Goal: Information Seeking & Learning: Learn about a topic

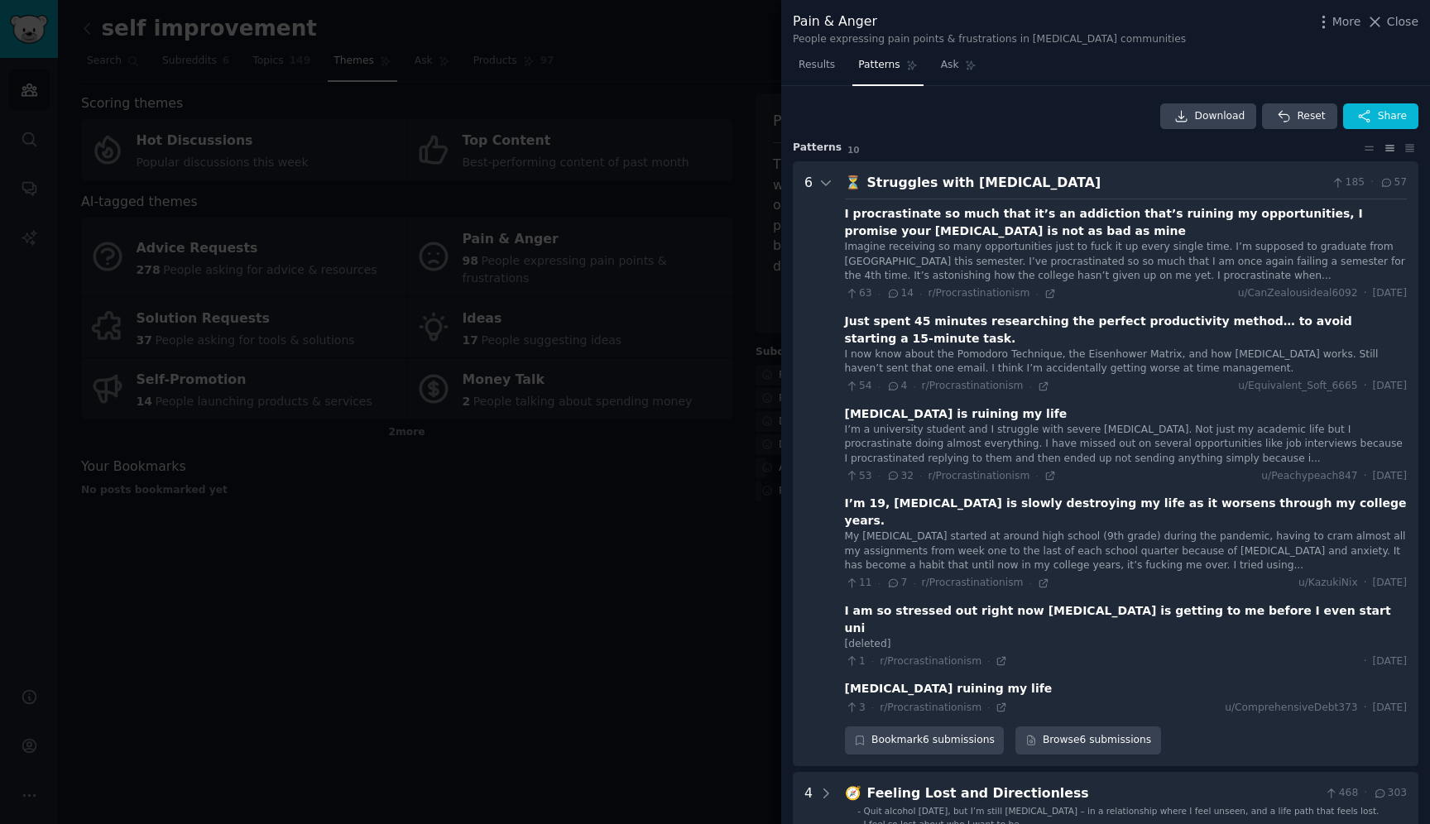
click at [1008, 239] on div "I procrastinate so much that it’s an addiction that’s ruining my opportunities,…" at bounding box center [1126, 222] width 562 height 35
click at [1030, 180] on div "Struggles with [MEDICAL_DATA]" at bounding box center [1096, 183] width 458 height 21
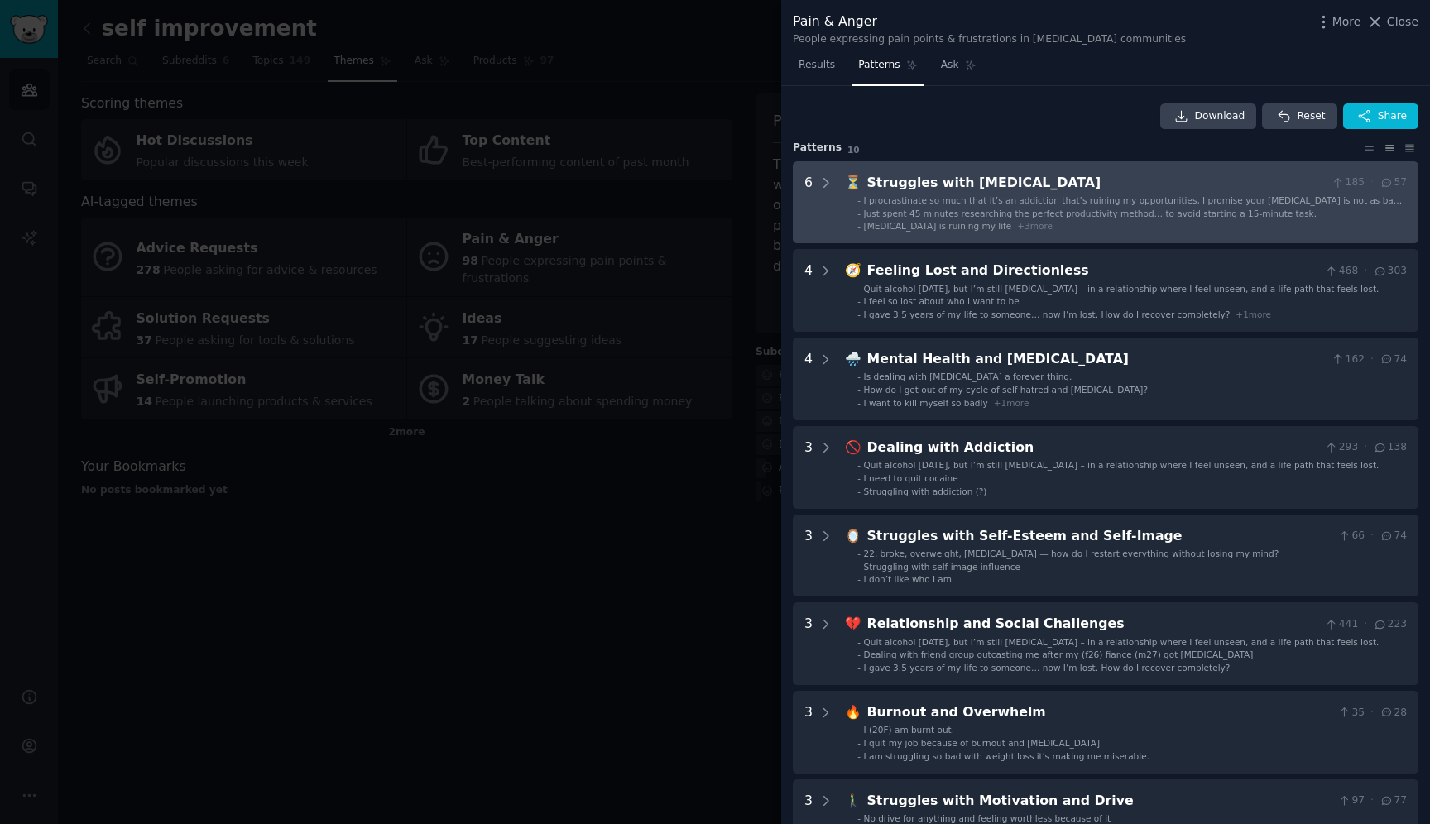
click at [1030, 180] on div "Struggles with [MEDICAL_DATA]" at bounding box center [1096, 183] width 458 height 21
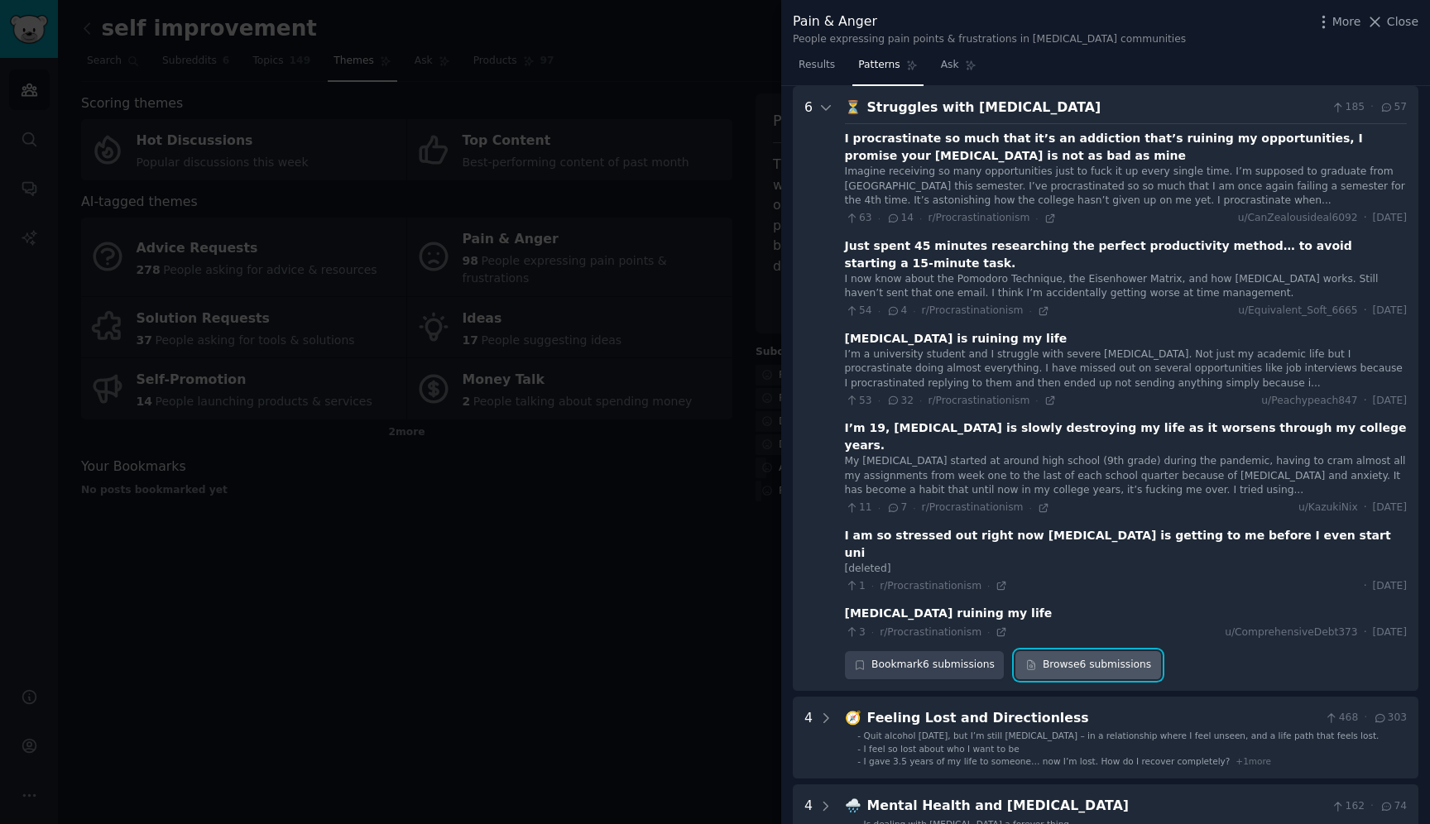
click at [1067, 651] on link "Browse 6 submissions" at bounding box center [1087, 665] width 145 height 28
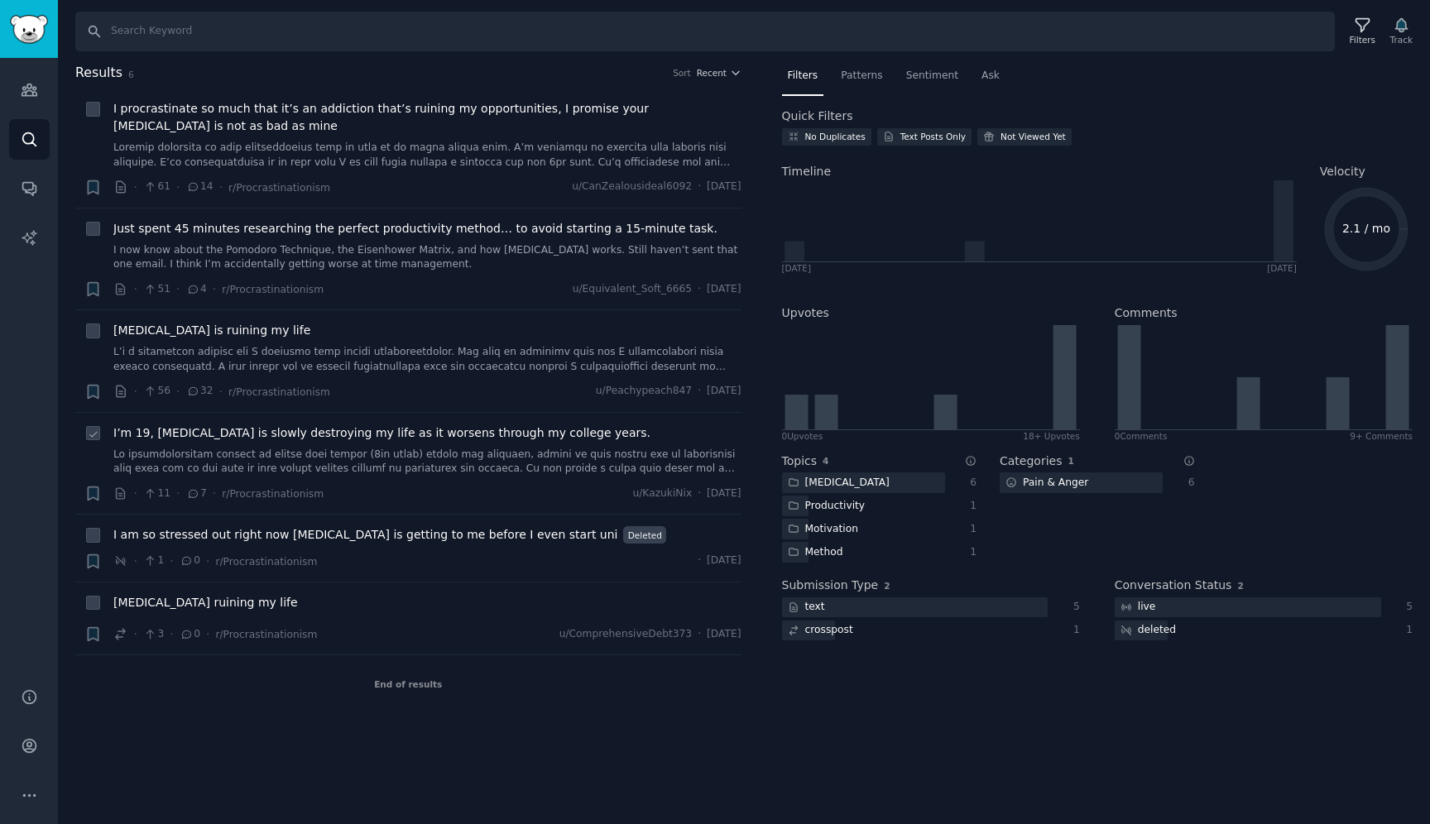
click at [424, 432] on span "I’m 19, [MEDICAL_DATA] is slowly destroying my life as it worsens through my co…" at bounding box center [381, 432] width 537 height 17
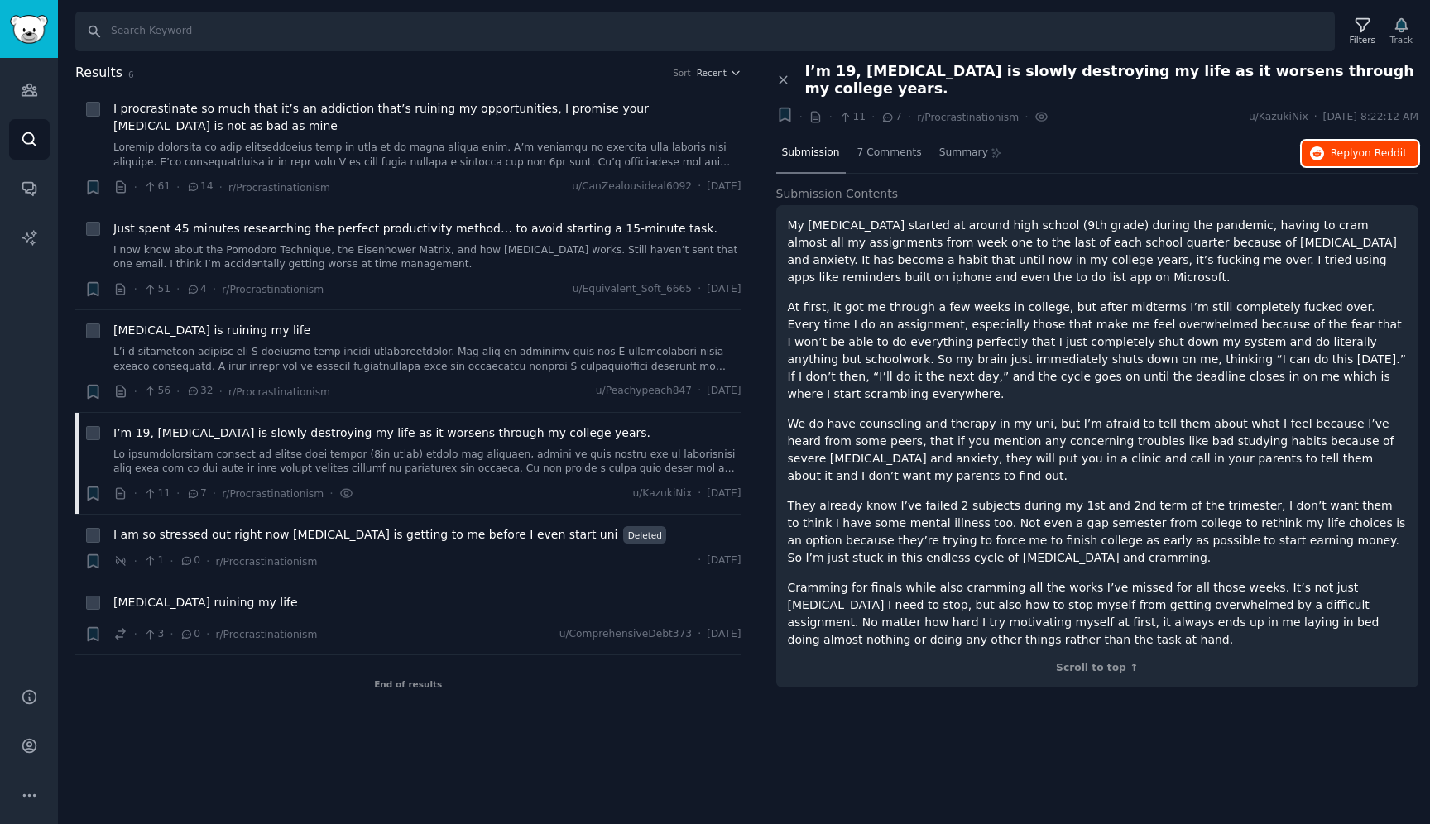
click at [1367, 155] on span "on Reddit" at bounding box center [1382, 153] width 48 height 12
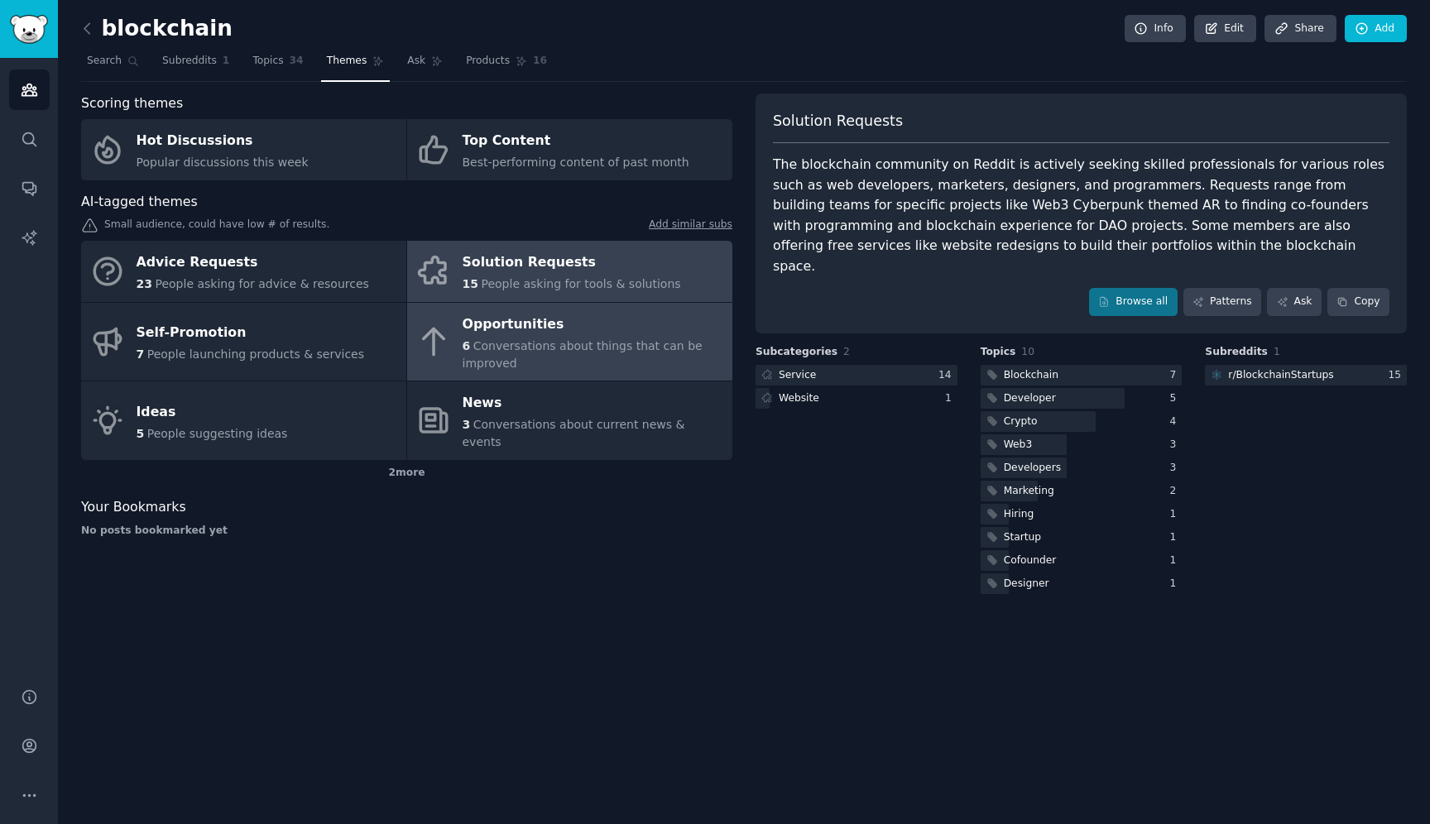
click at [589, 357] on div "6 Conversations about things that can be improved" at bounding box center [592, 355] width 261 height 35
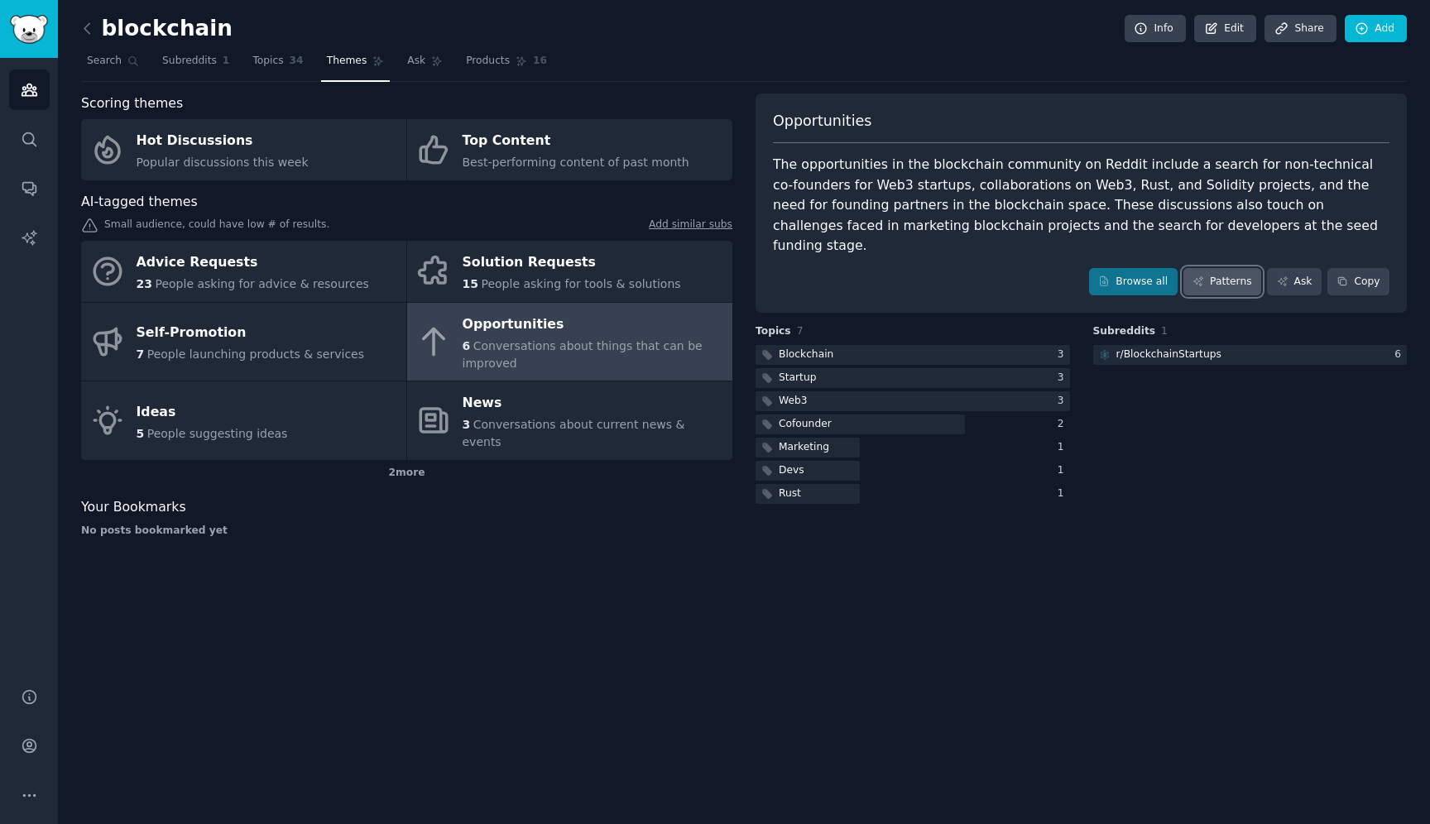
click at [1219, 268] on link "Patterns" at bounding box center [1222, 282] width 78 height 28
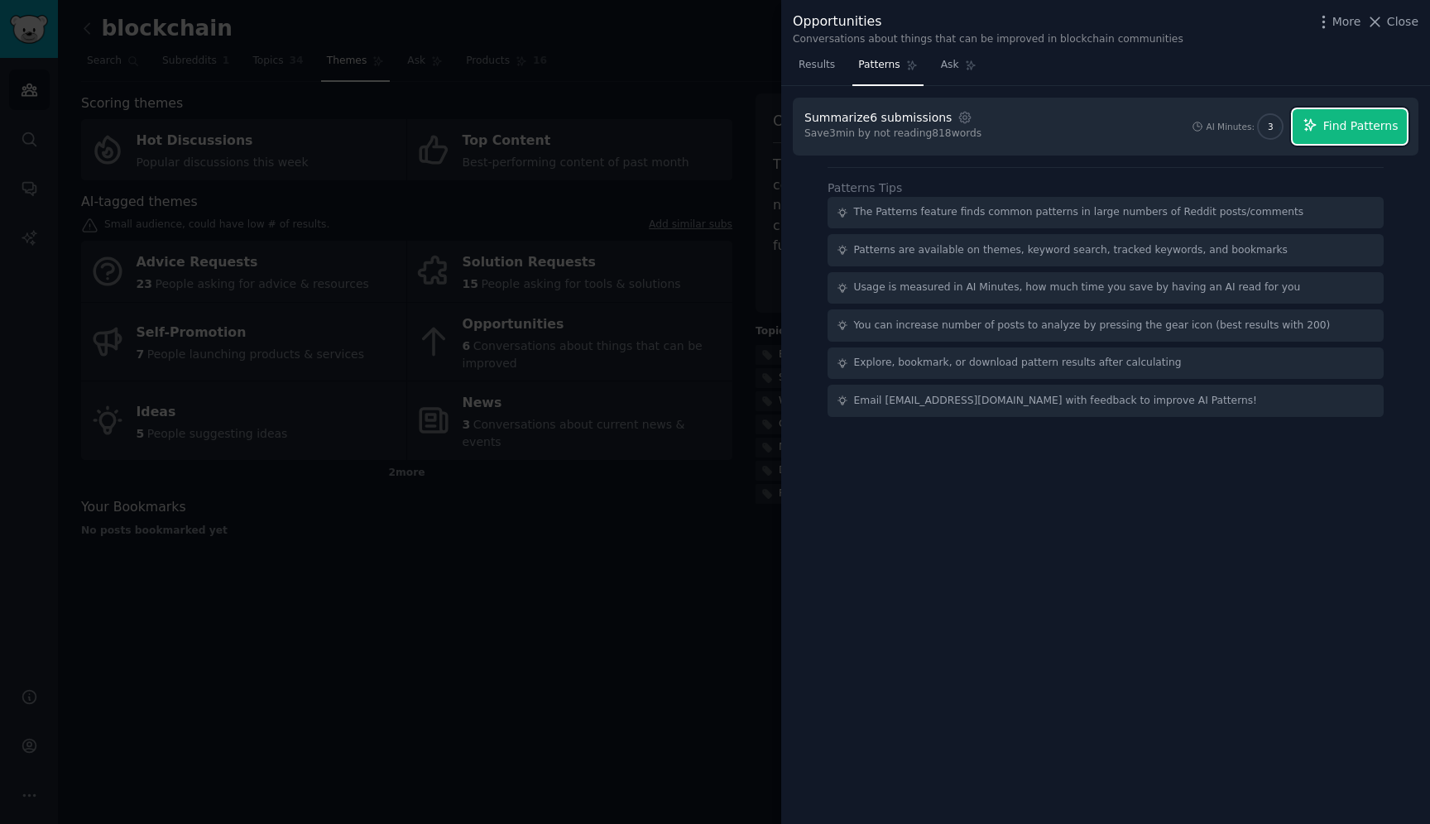
click at [1320, 137] on button "Find Patterns" at bounding box center [1349, 126] width 114 height 35
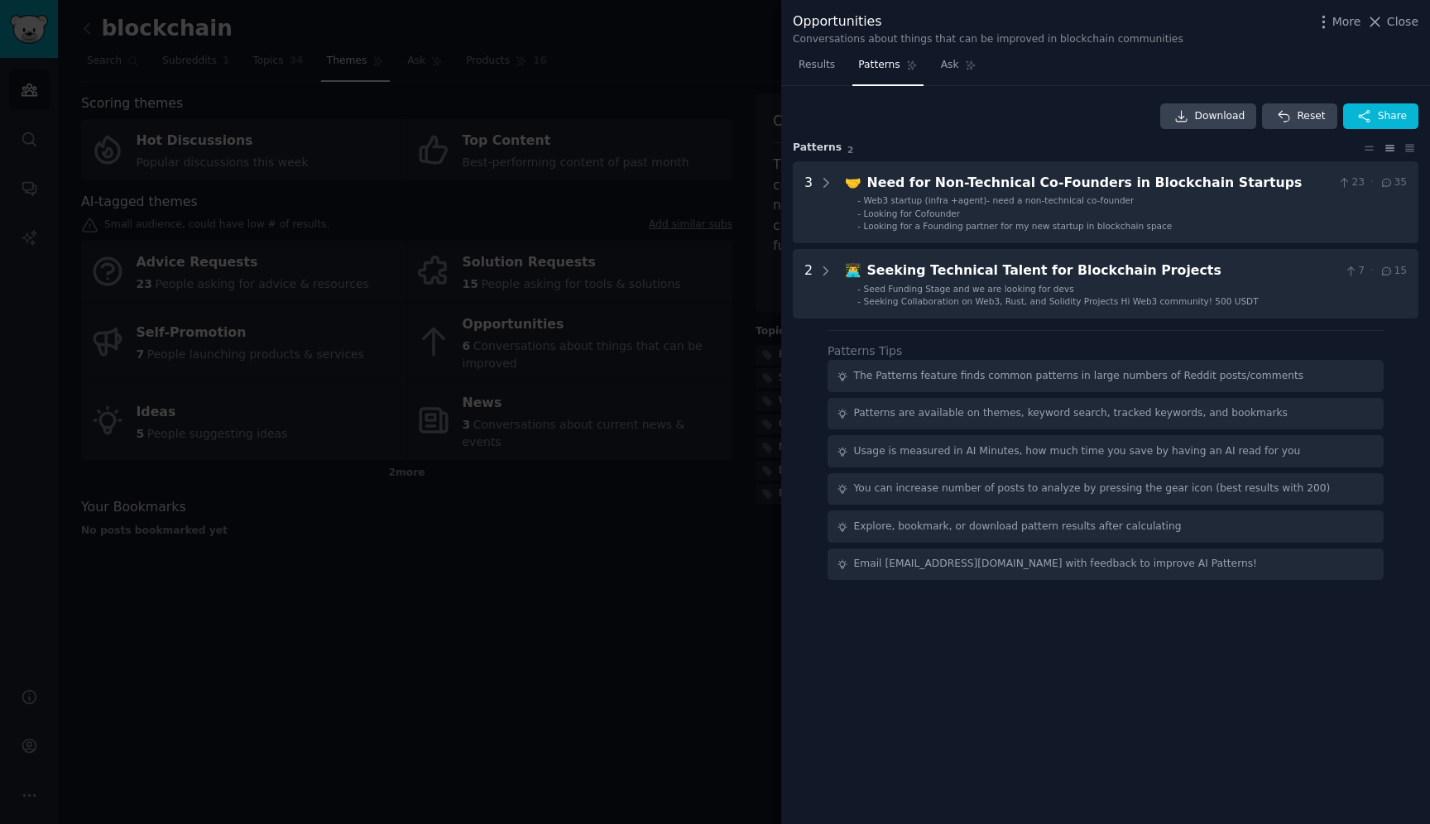
click at [711, 290] on div at bounding box center [715, 412] width 1430 height 824
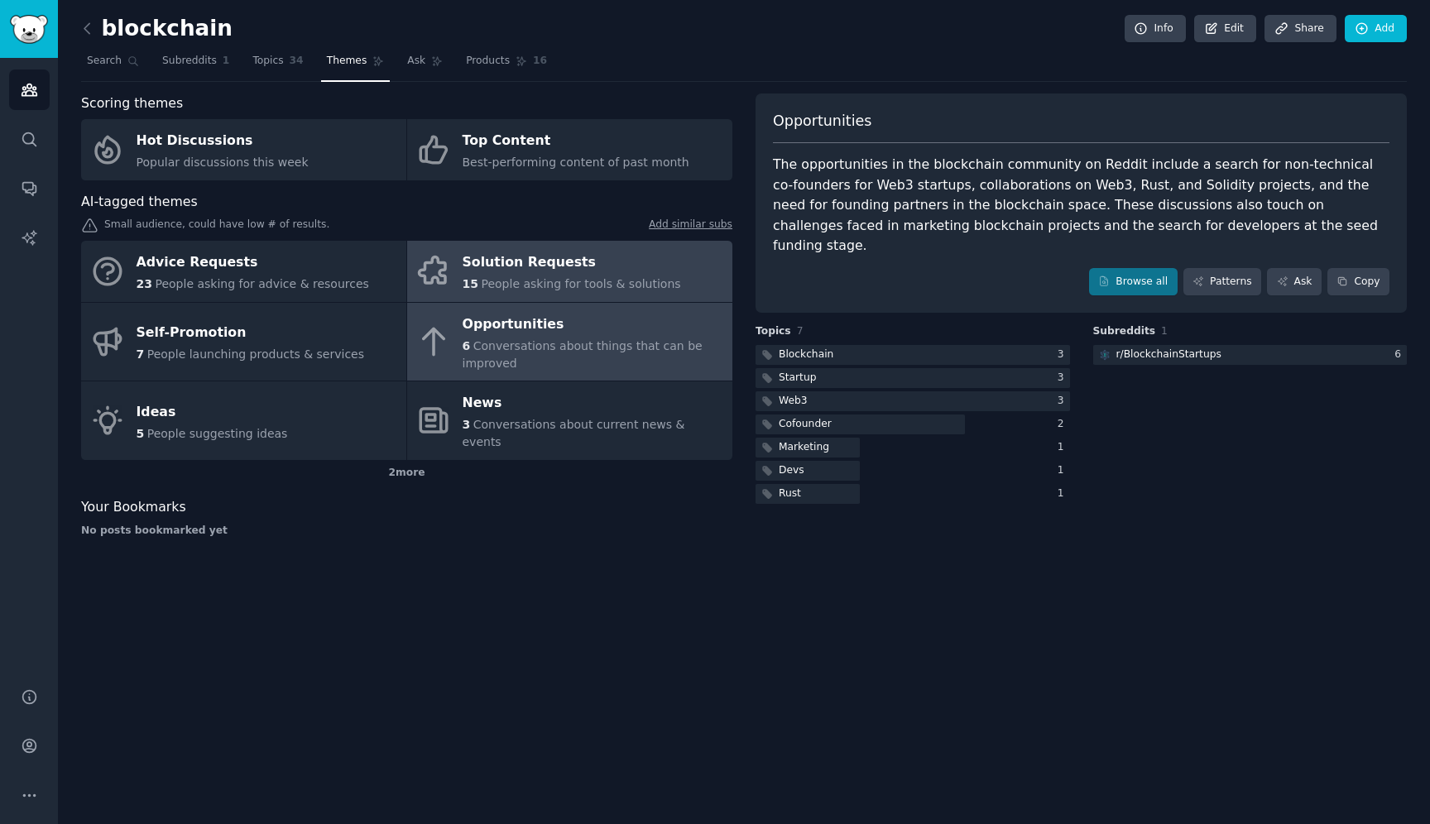
click at [651, 275] on div "15 People asking for tools & solutions" at bounding box center [571, 283] width 218 height 17
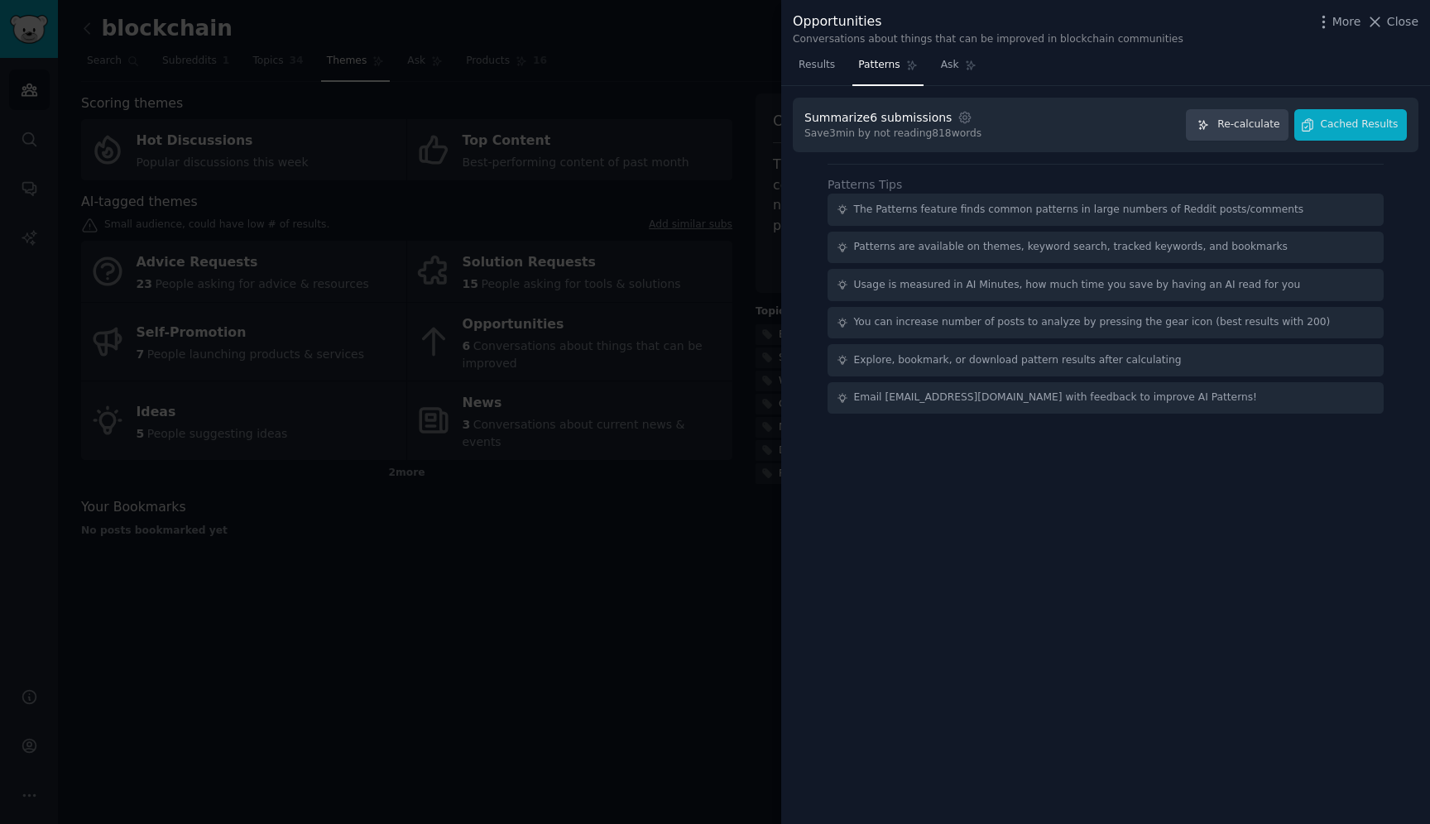
click at [633, 219] on div at bounding box center [715, 412] width 1430 height 824
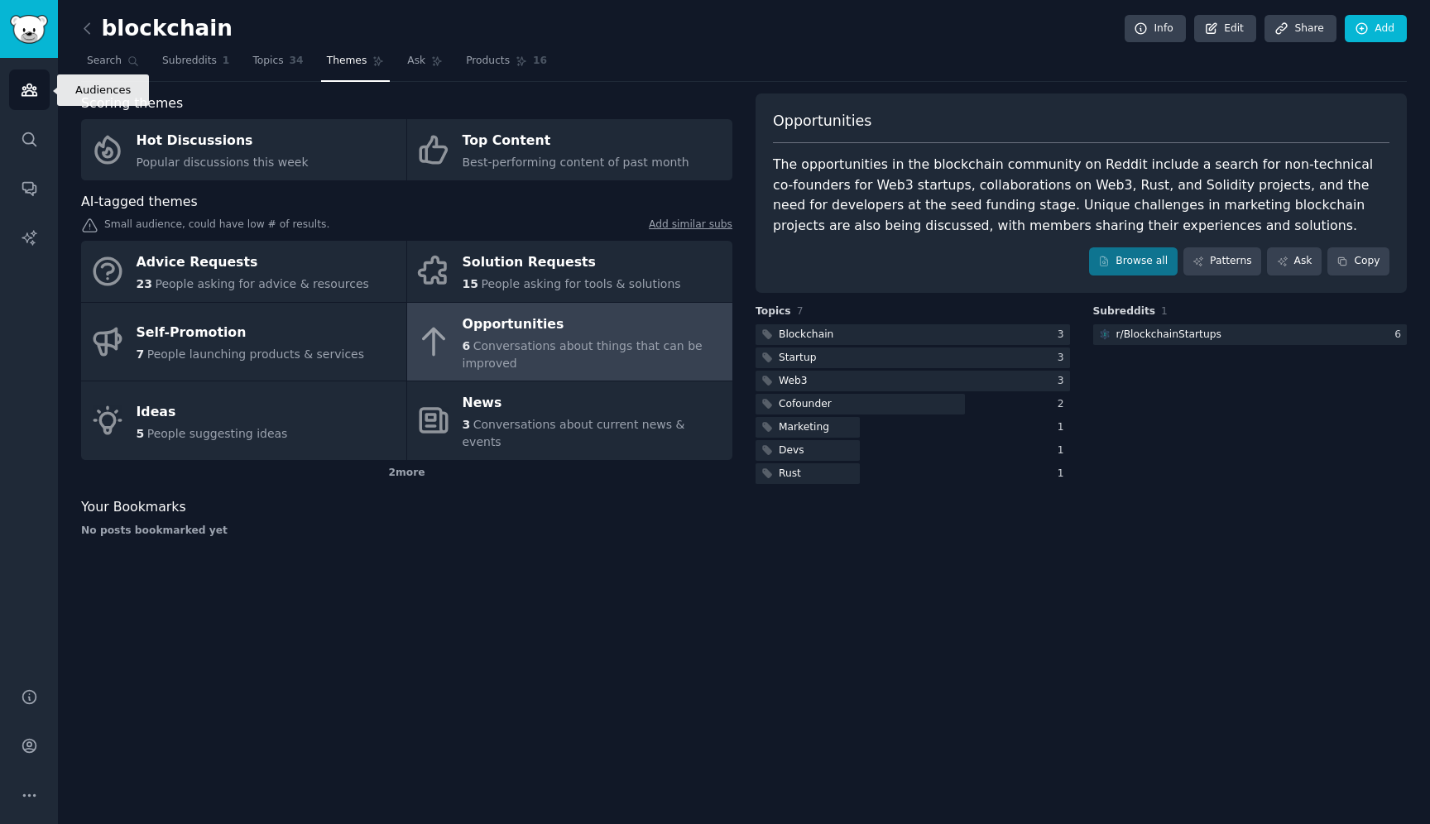
click at [30, 95] on icon "Sidebar" at bounding box center [29, 90] width 15 height 12
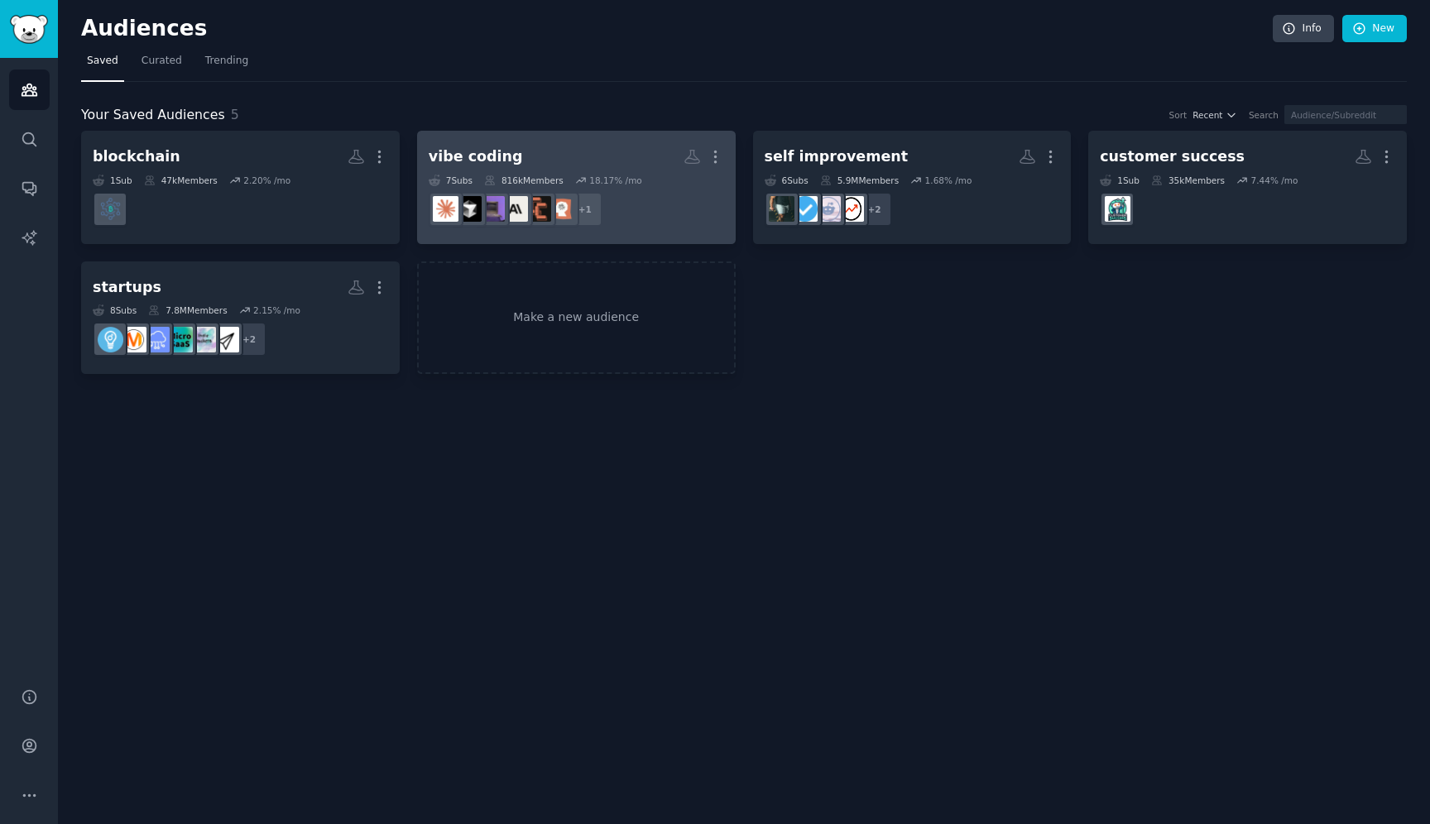
click at [668, 206] on dd "+ 1" at bounding box center [576, 209] width 295 height 46
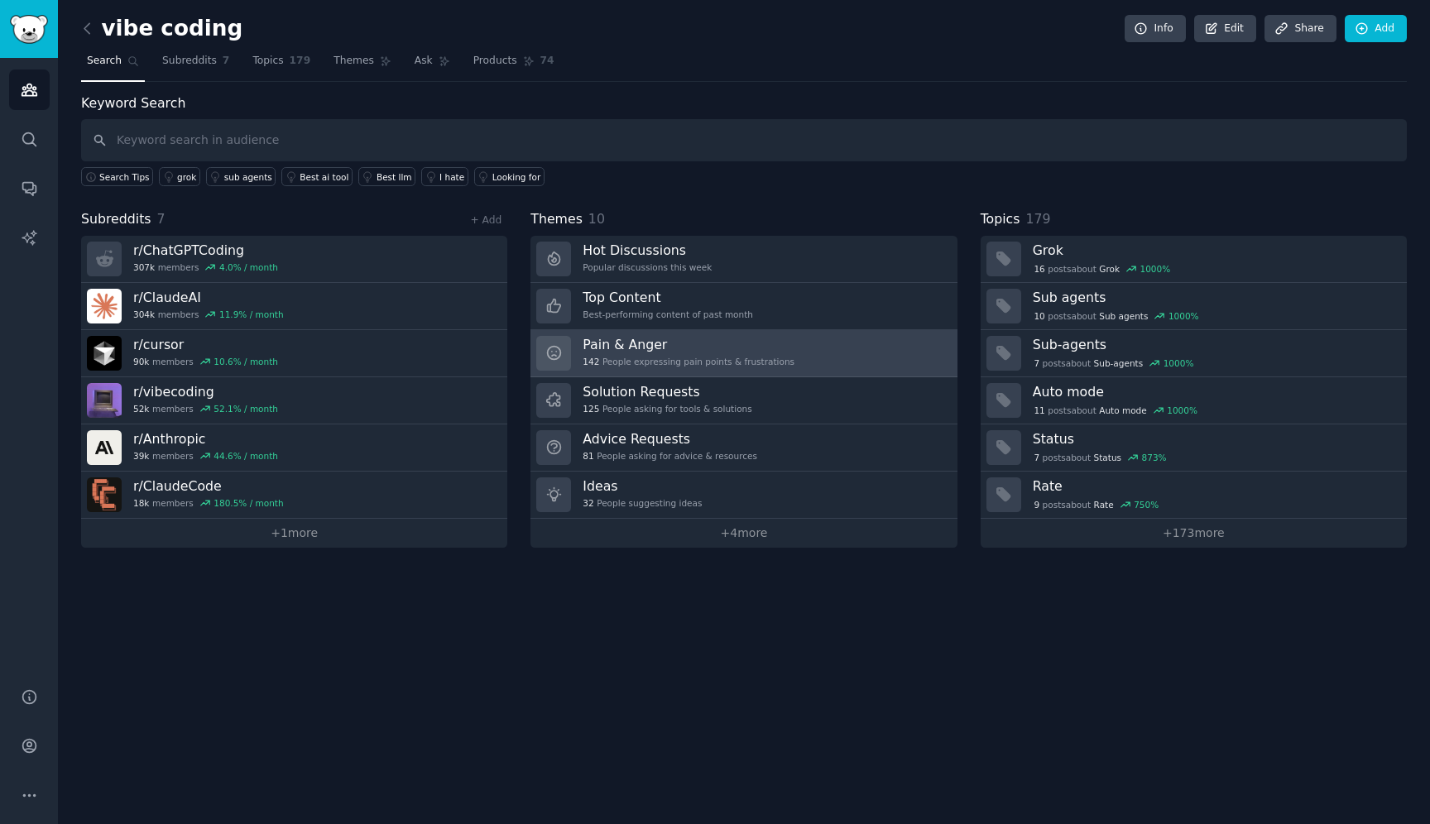
click at [659, 363] on div "142 People expressing pain points & frustrations" at bounding box center [688, 362] width 212 height 12
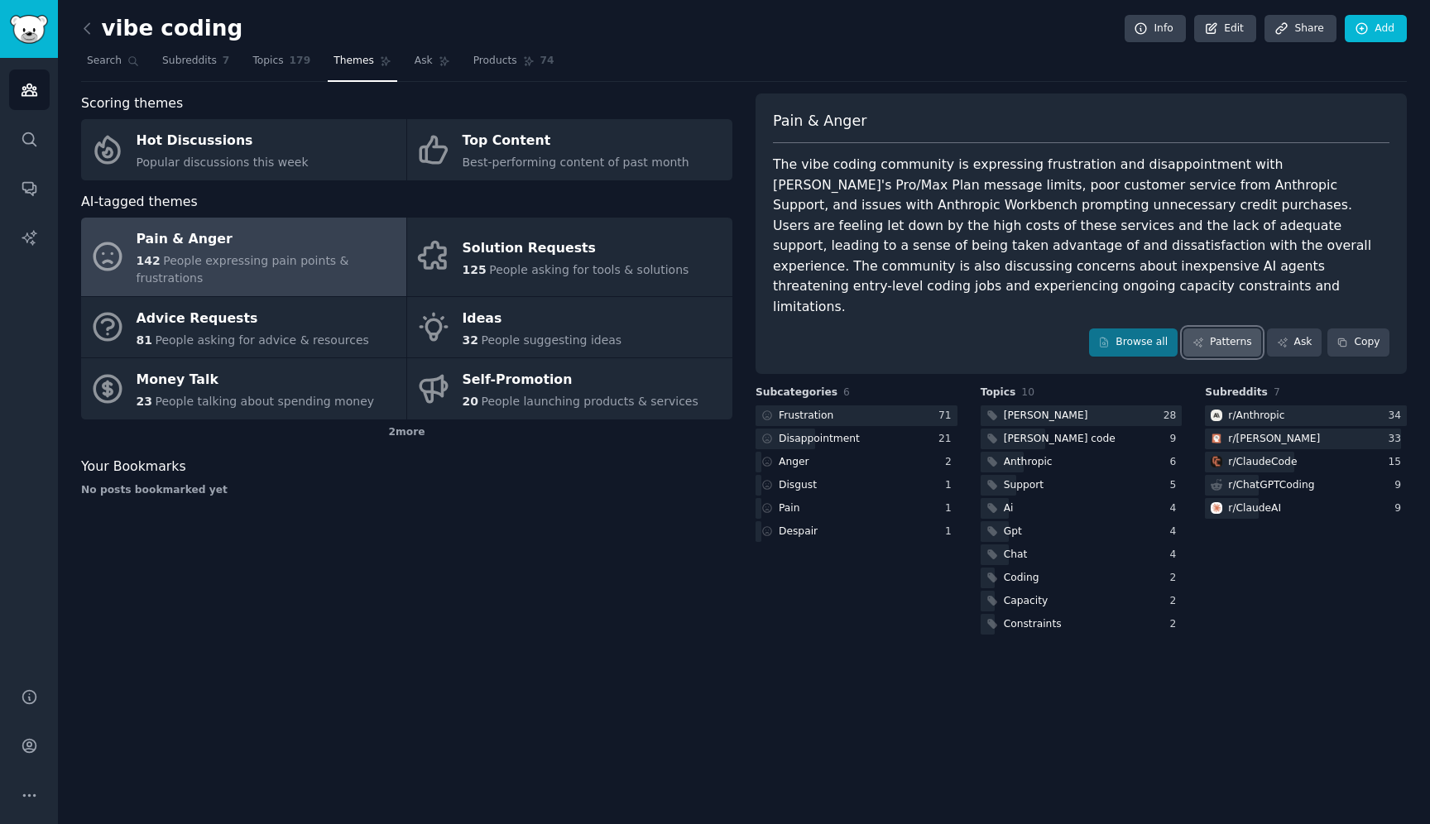
click at [1219, 328] on link "Patterns" at bounding box center [1222, 342] width 78 height 28
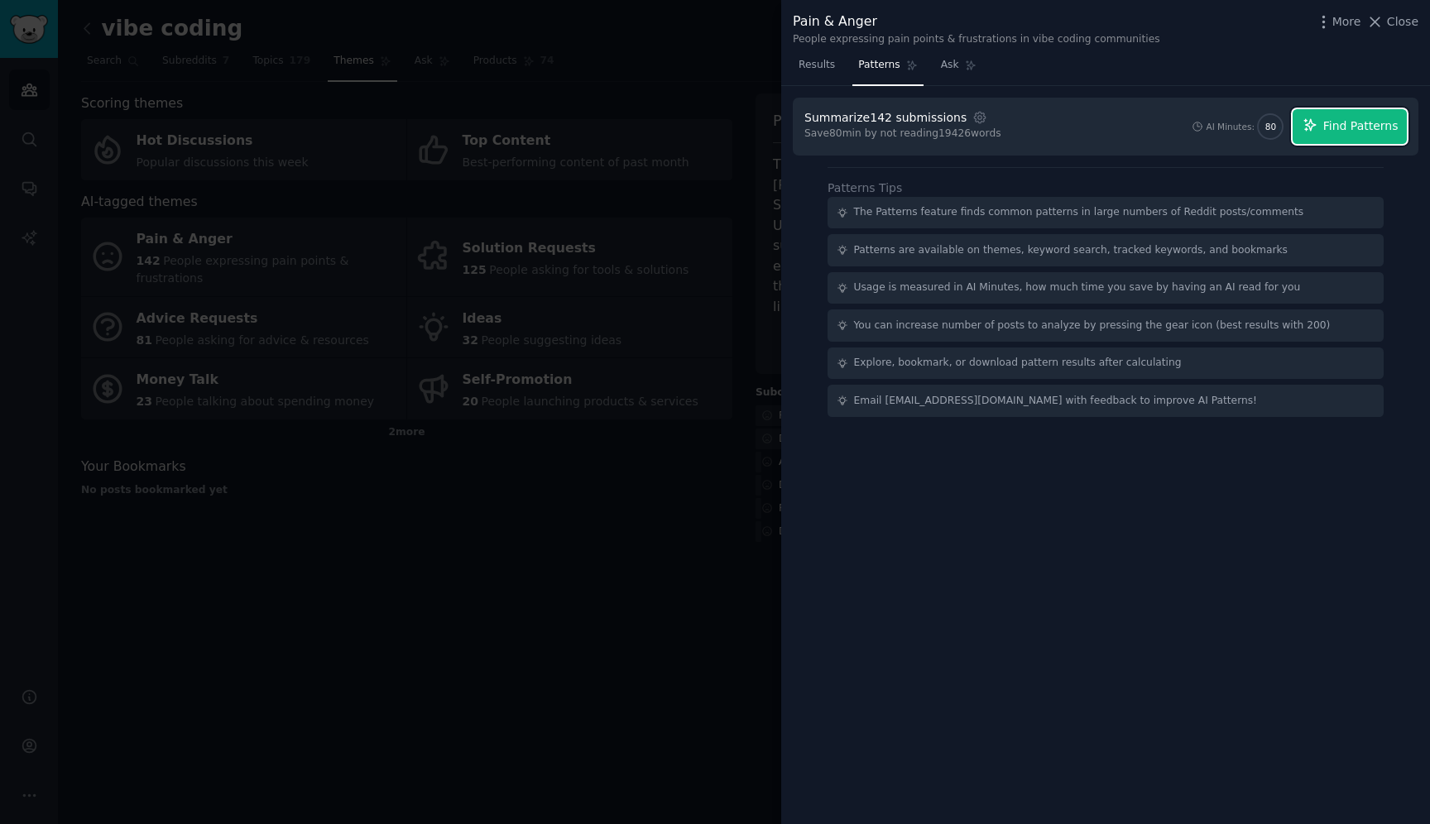
click at [1324, 138] on button "Find Patterns" at bounding box center [1349, 126] width 114 height 35
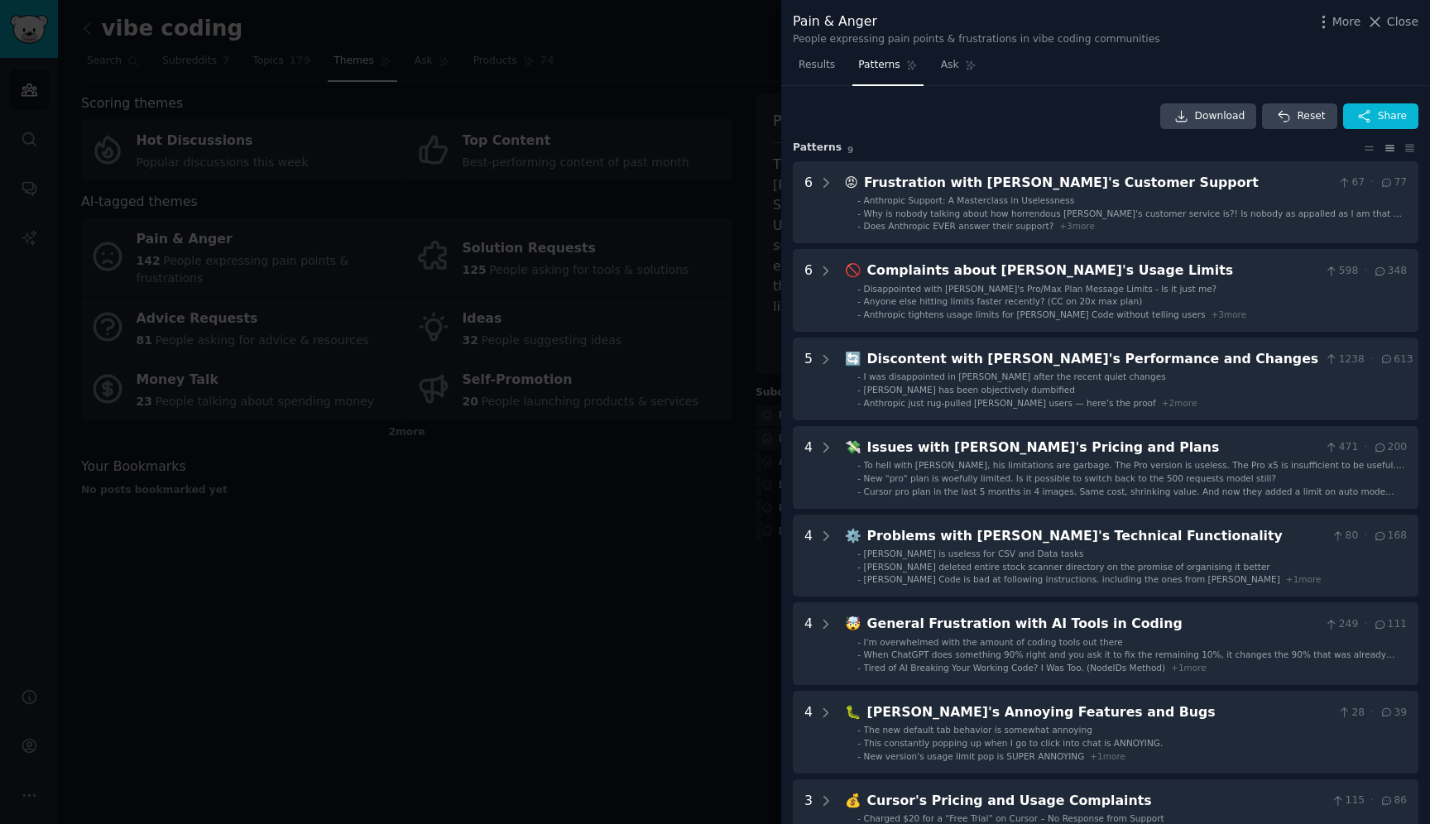
click at [709, 549] on div at bounding box center [715, 412] width 1430 height 824
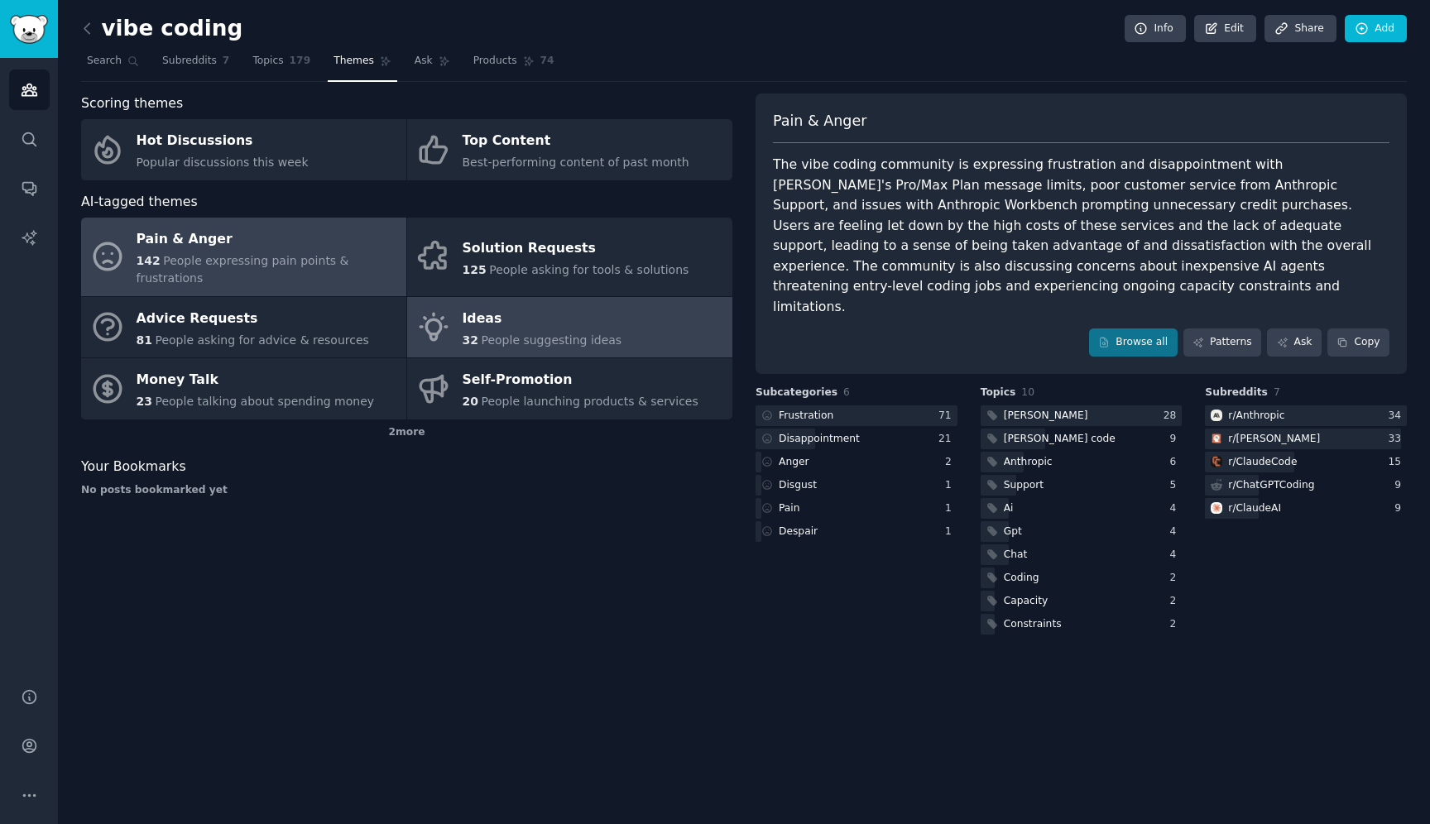
click at [665, 333] on link "Ideas 32 People suggesting ideas" at bounding box center [569, 327] width 325 height 61
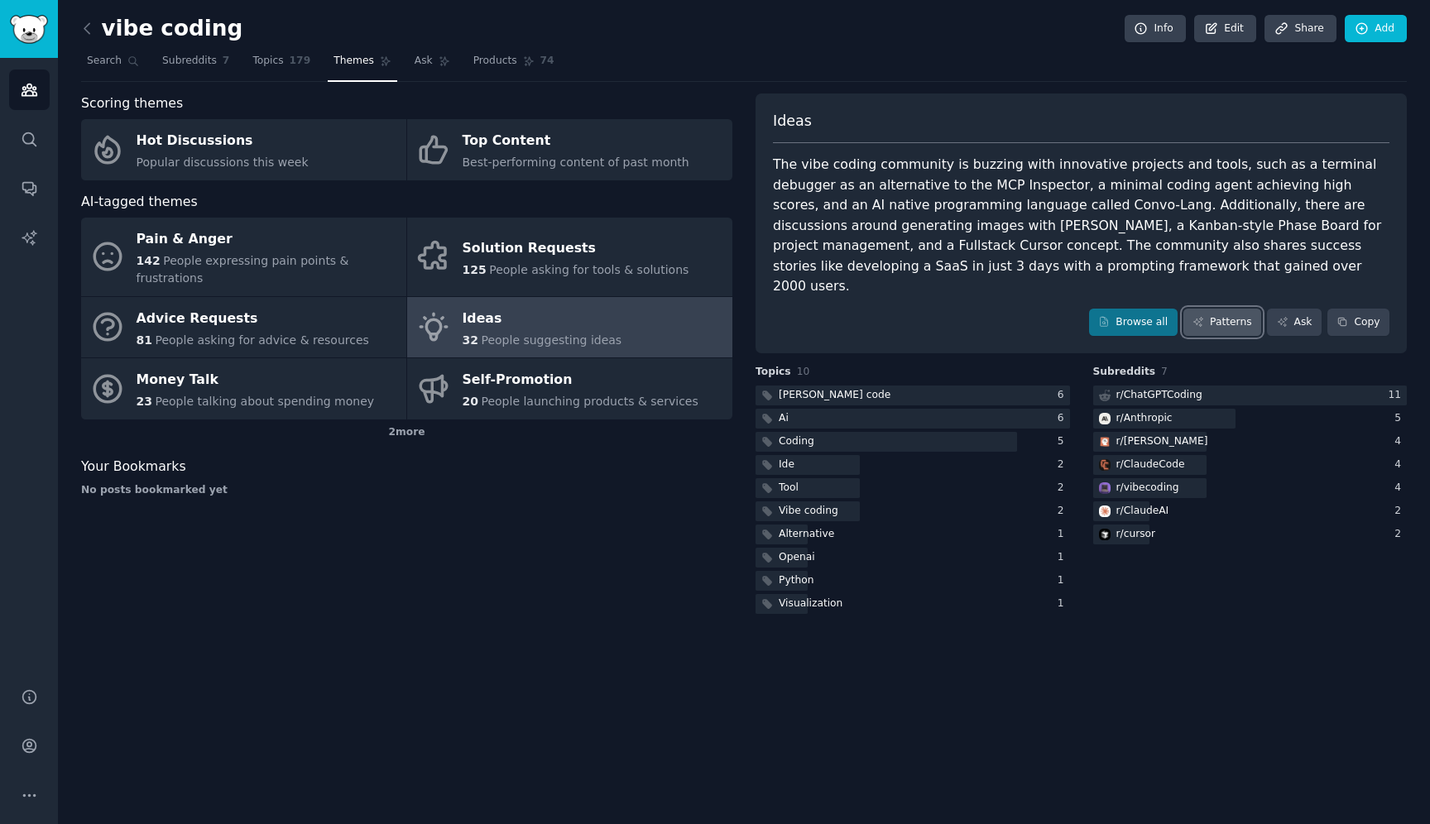
click at [1232, 309] on link "Patterns" at bounding box center [1222, 323] width 78 height 28
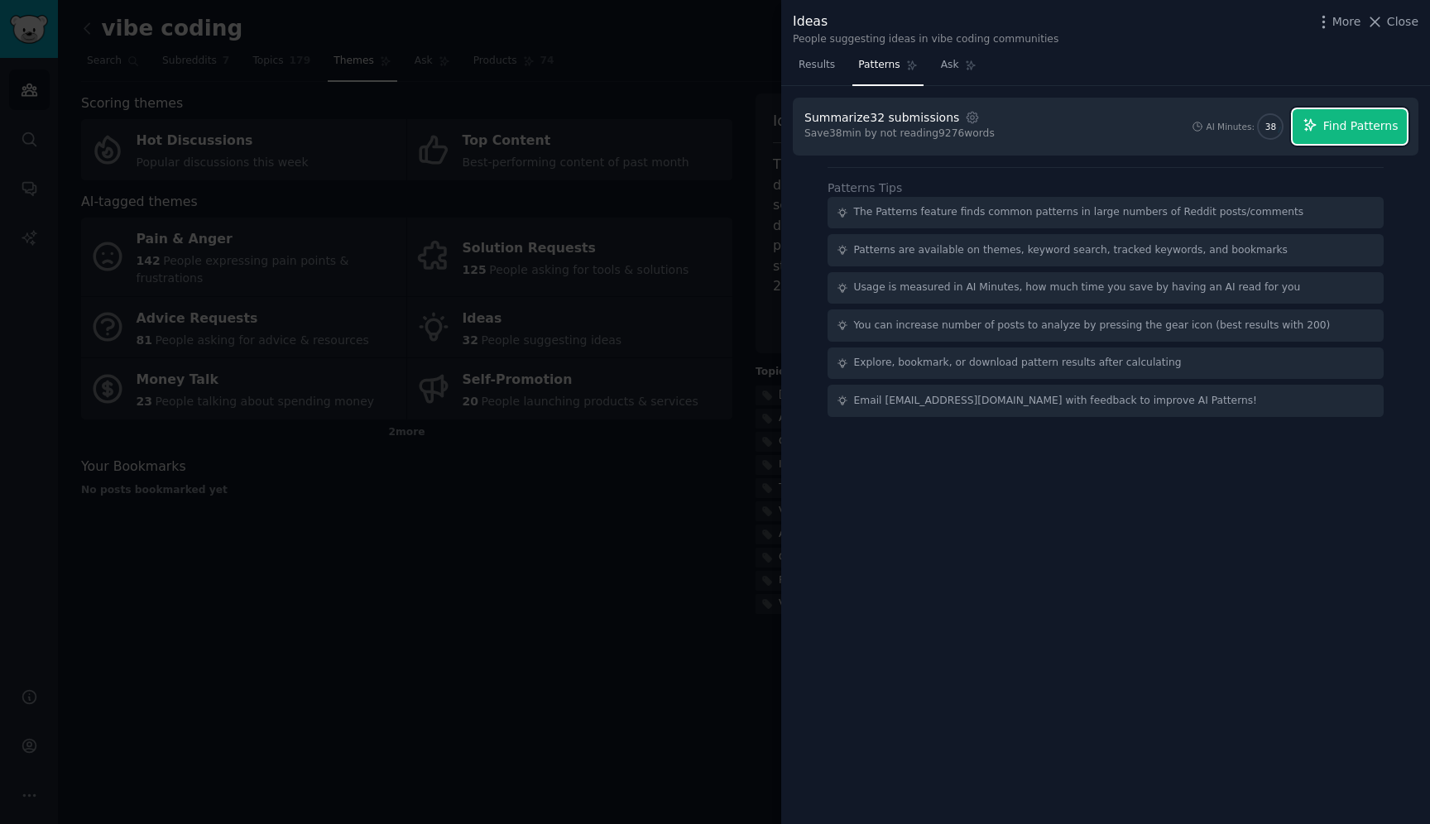
click at [1324, 136] on button "Find Patterns" at bounding box center [1349, 126] width 114 height 35
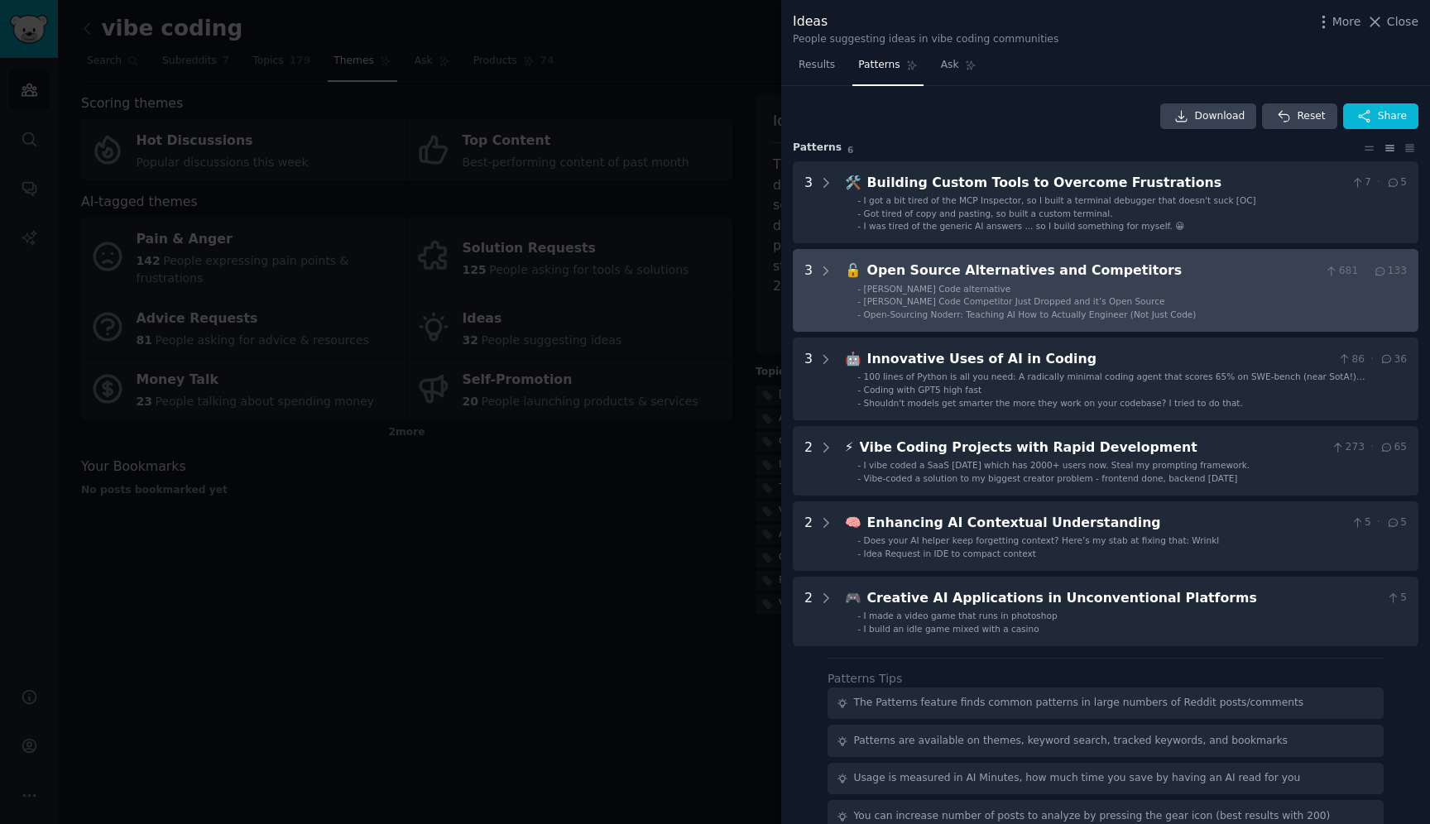
click at [1157, 271] on div "Open Source Alternatives and Competitors" at bounding box center [1093, 271] width 452 height 21
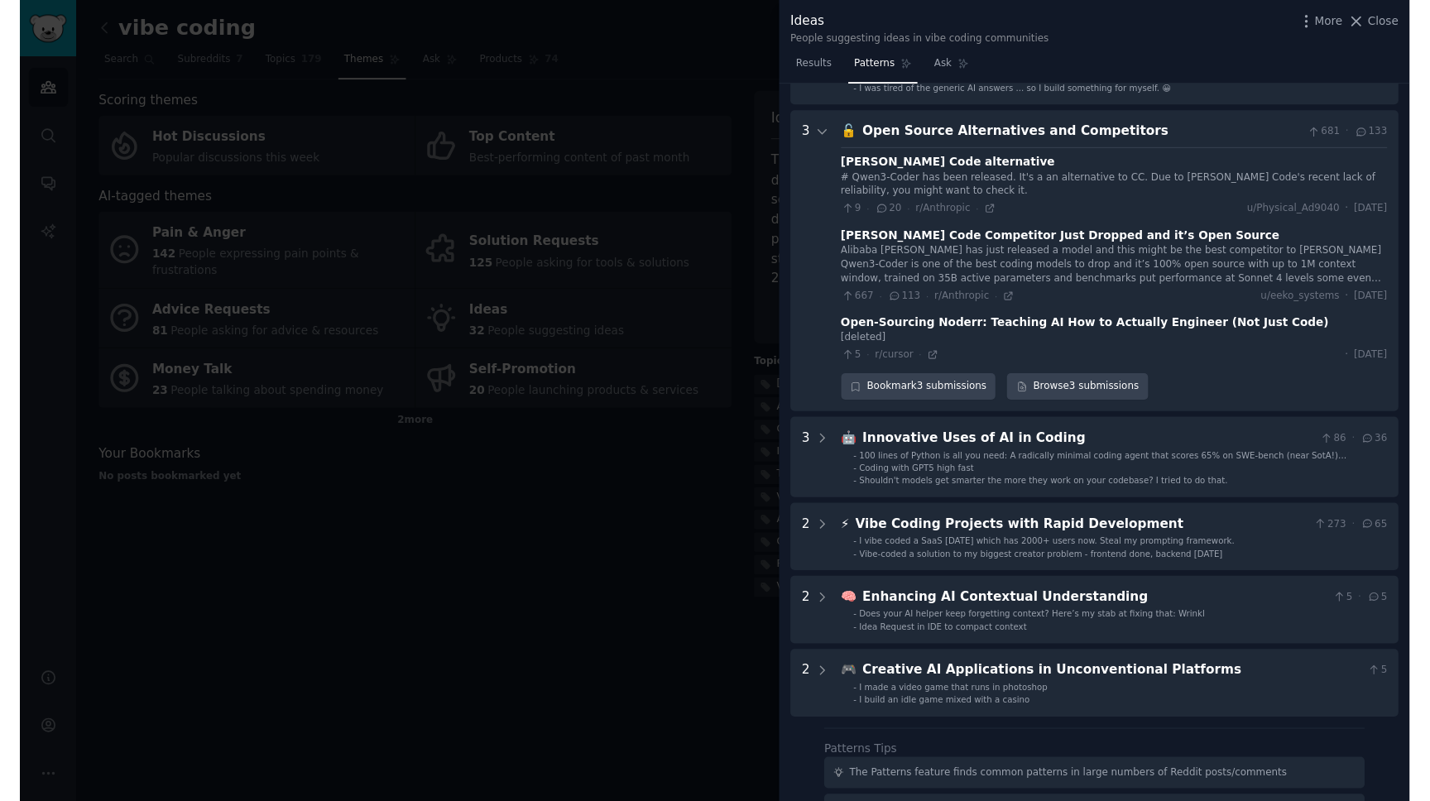
scroll to position [132, 0]
